Goal: Complete application form

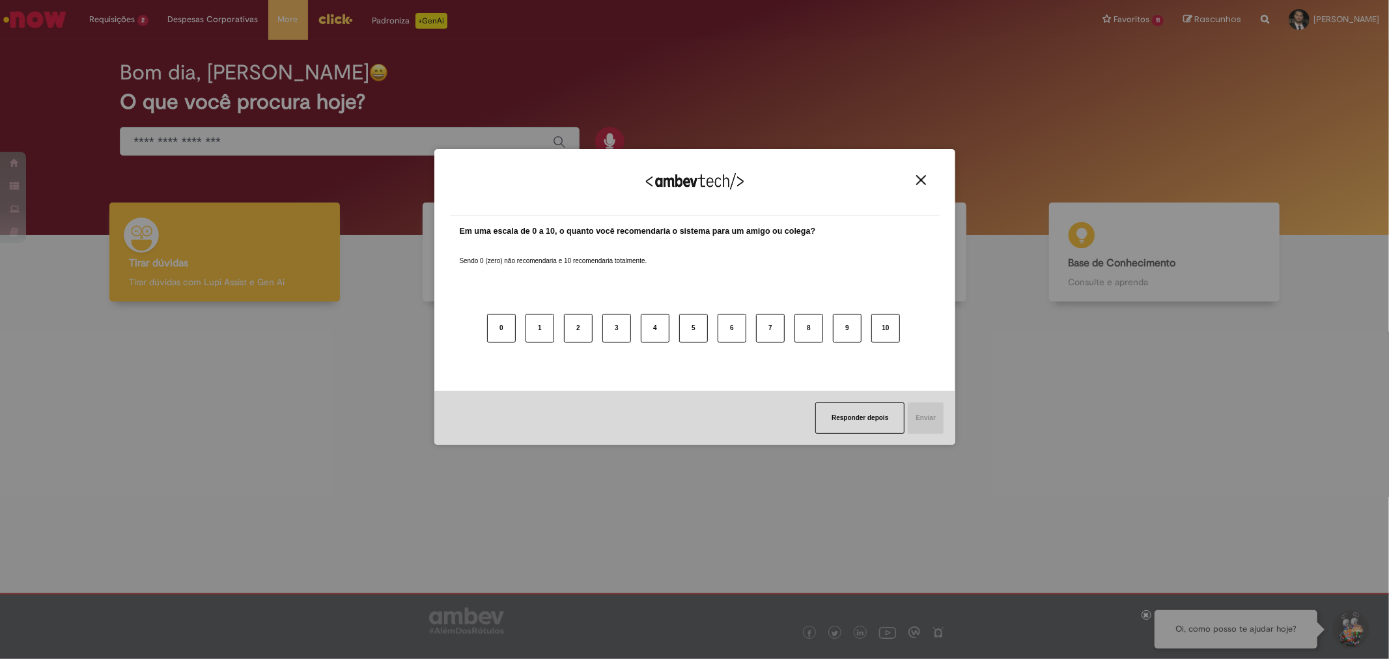
click at [922, 178] on img "Close" at bounding box center [921, 180] width 10 height 10
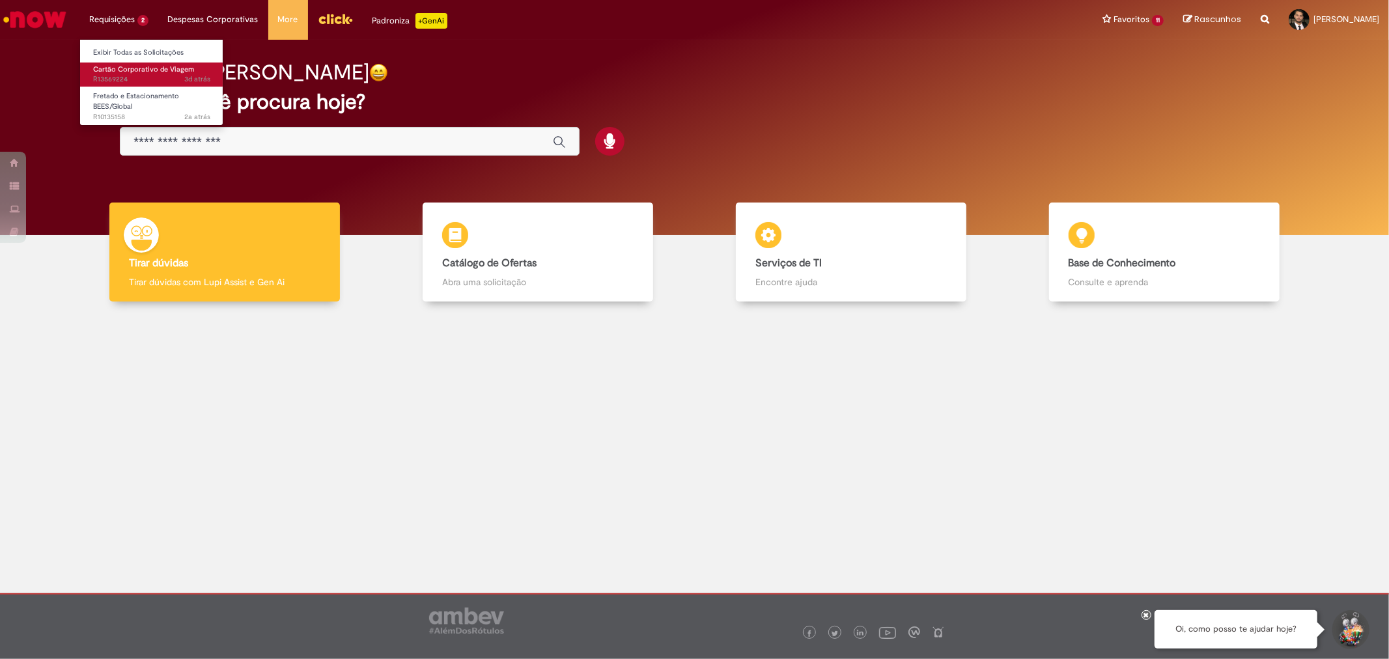
click at [142, 72] on span "Cartão Corporativo de Viagem" at bounding box center [143, 69] width 101 height 10
click at [135, 72] on span "Cartão Corporativo de Viagem" at bounding box center [143, 69] width 101 height 10
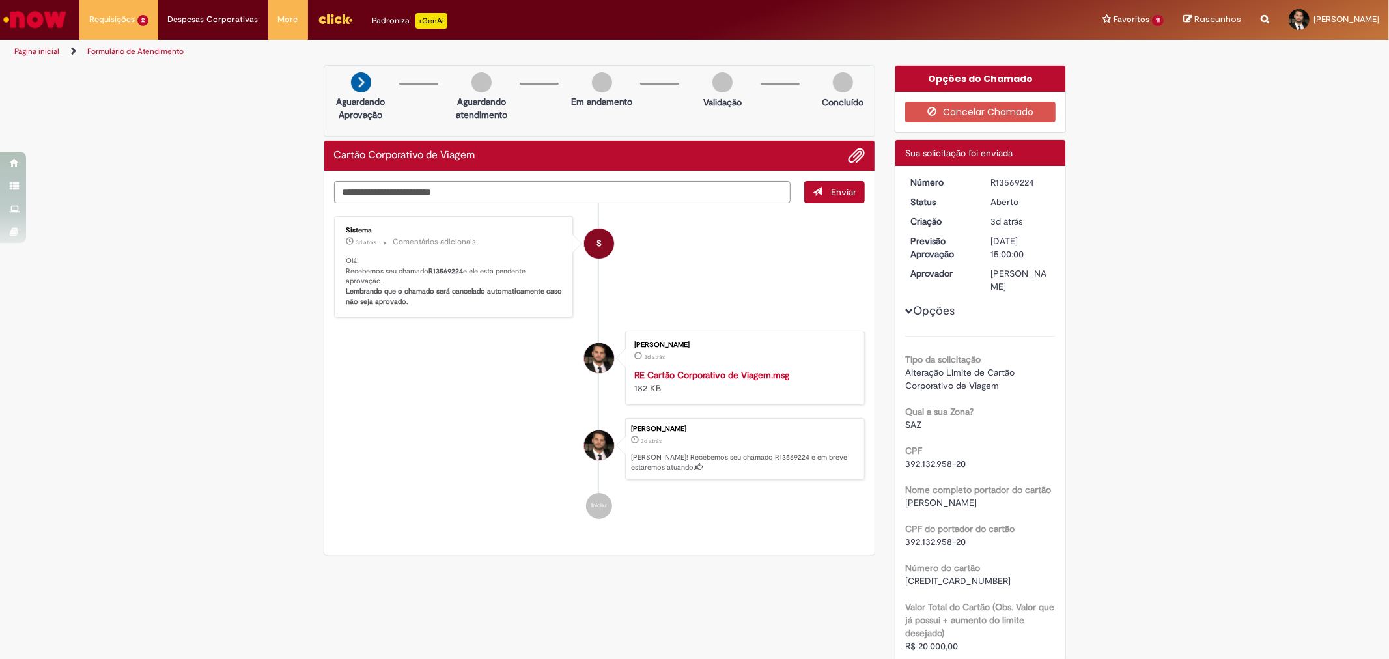
click at [0, 0] on button "Opções" at bounding box center [0, 0] width 0 height 0
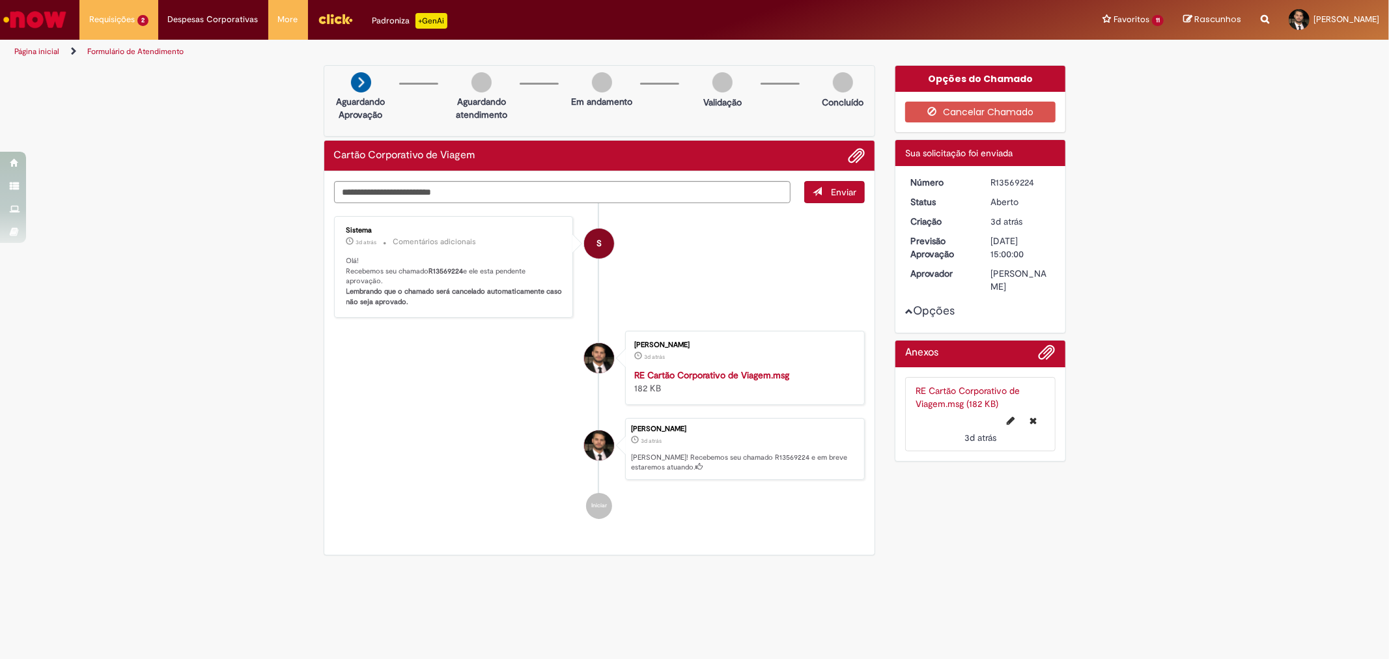
click at [0, 0] on button "Opções" at bounding box center [0, 0] width 0 height 0
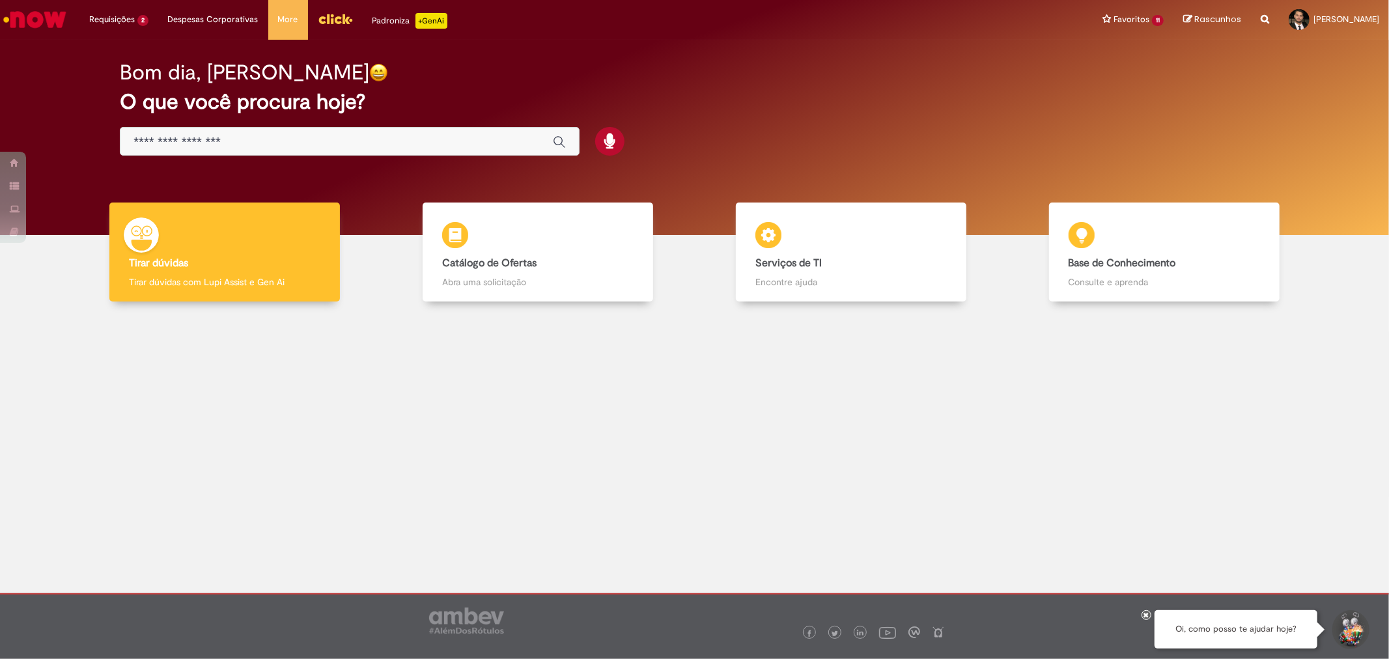
click at [343, 18] on img "Menu Cabeçalho" at bounding box center [335, 19] width 35 height 20
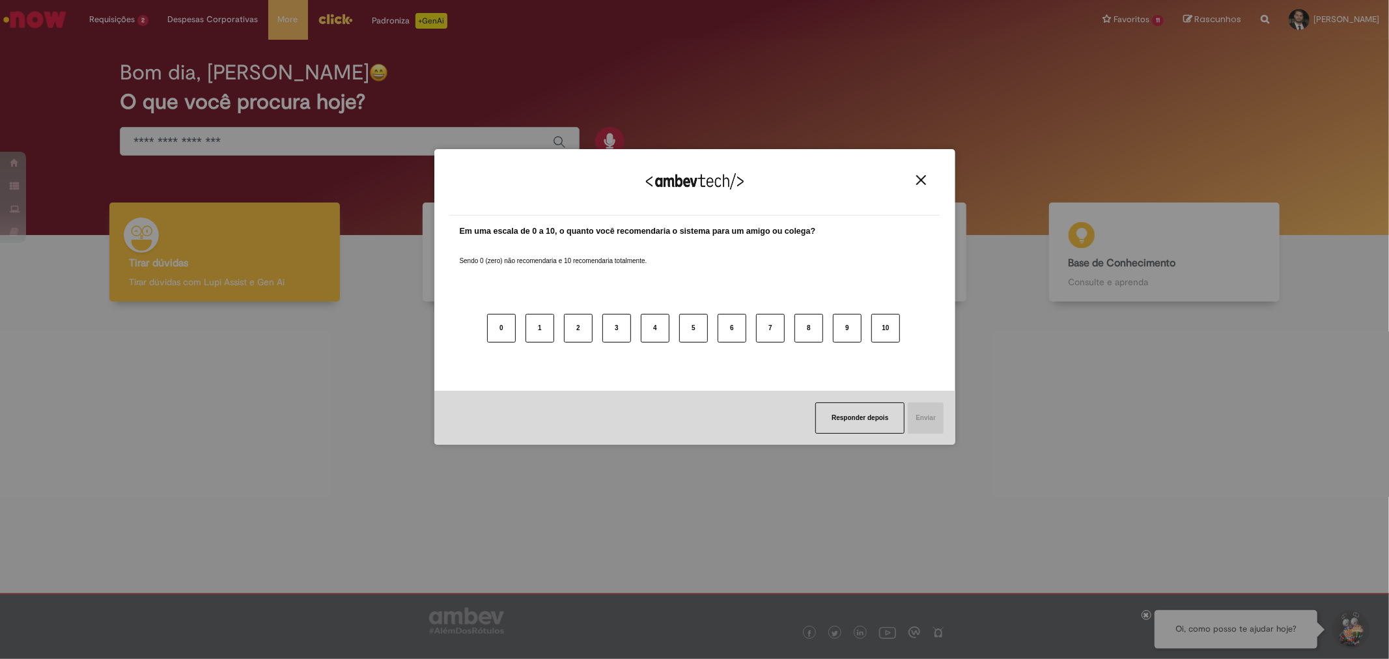
click at [919, 183] on img "Close" at bounding box center [921, 180] width 10 height 10
